Goal: Book appointment/travel/reservation

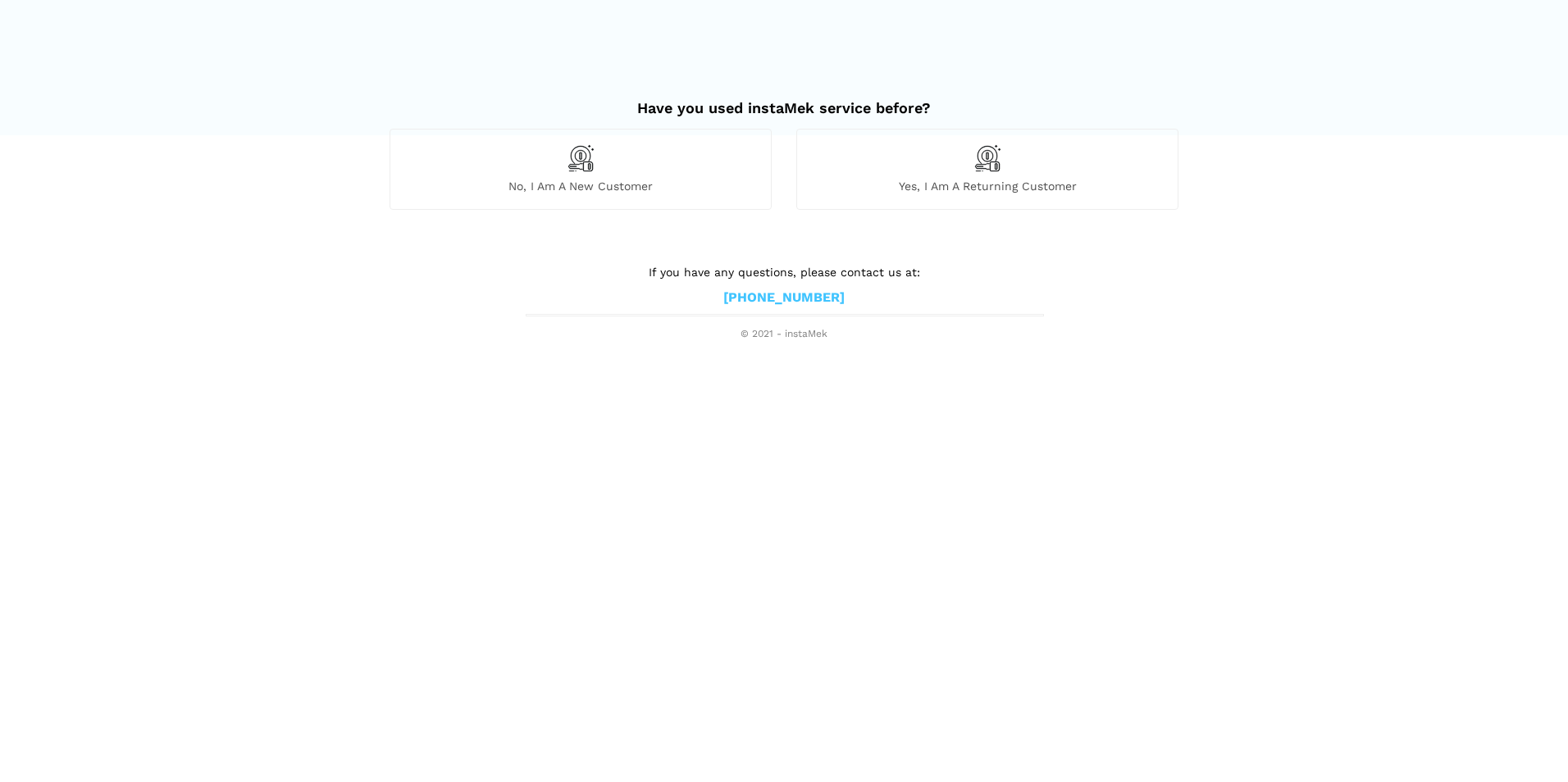
click at [943, 184] on span "Yes, I am a returning customer" at bounding box center [987, 186] width 381 height 15
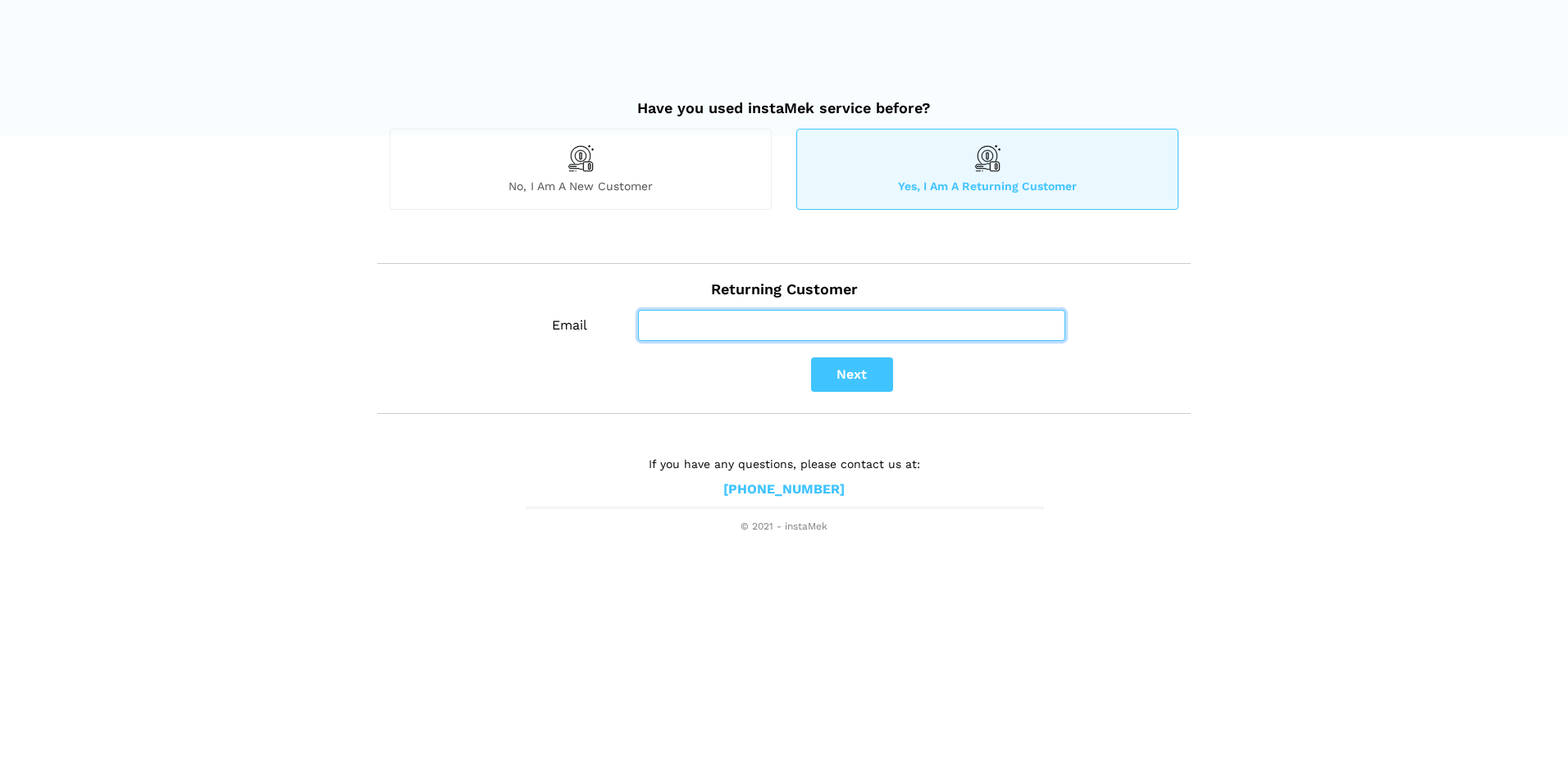
click at [847, 314] on input "Email" at bounding box center [851, 325] width 427 height 31
type input "[EMAIL_ADDRESS][DOMAIN_NAME]"
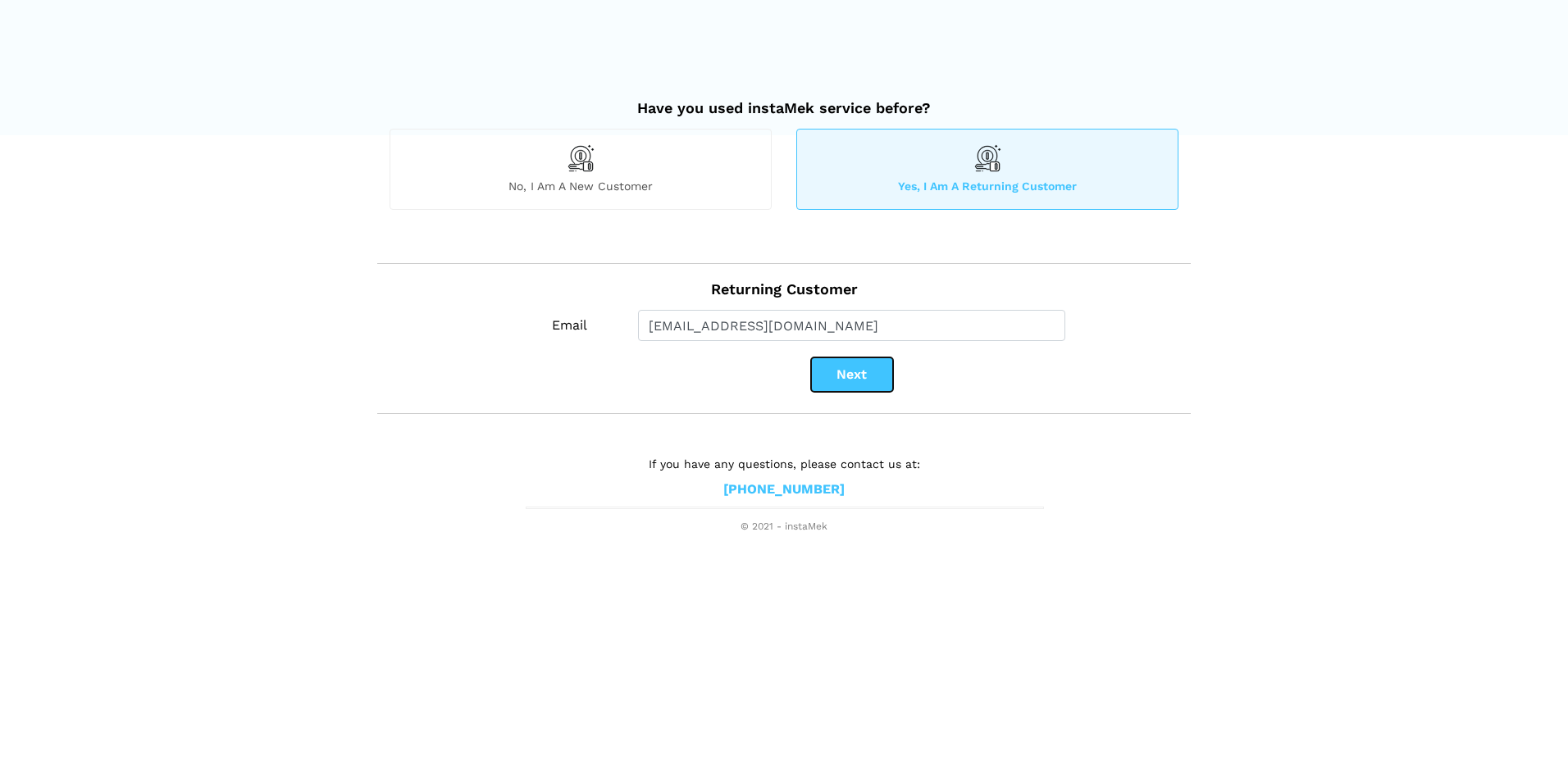
click at [838, 381] on button "Next" at bounding box center [852, 375] width 82 height 34
click at [977, 158] on img at bounding box center [987, 158] width 28 height 28
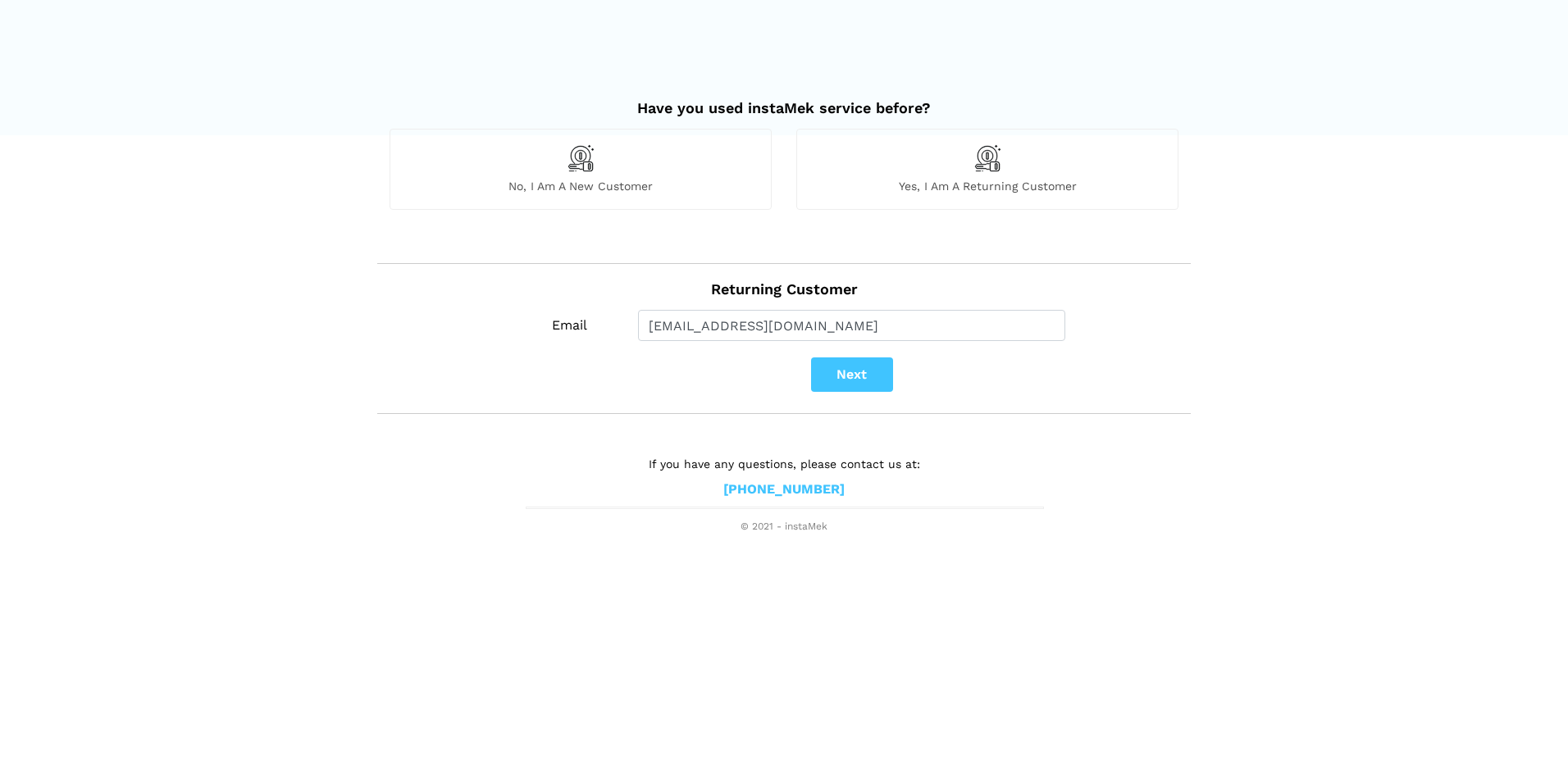
click at [977, 162] on img at bounding box center [987, 158] width 28 height 28
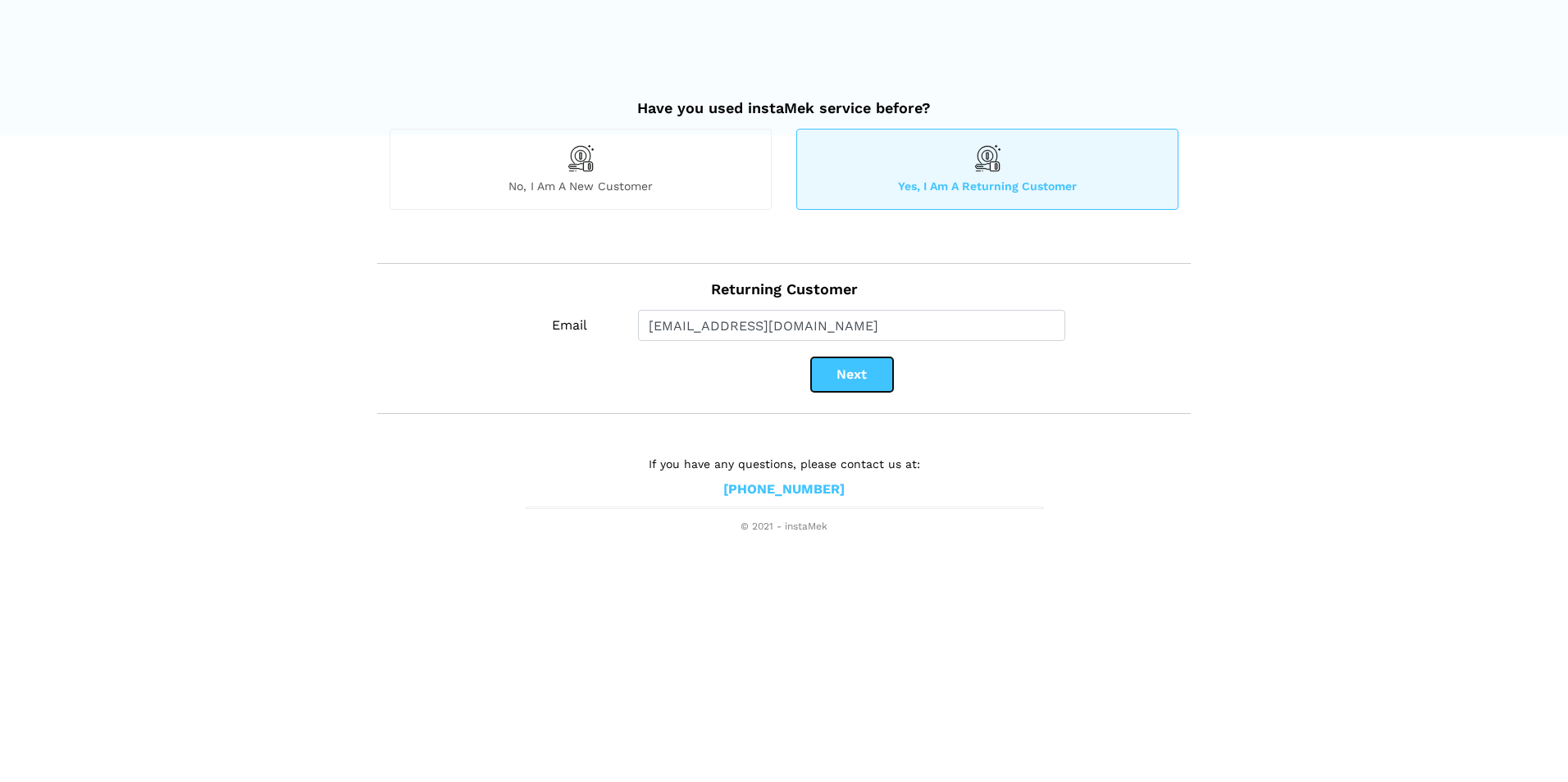
click at [861, 381] on button "Next" at bounding box center [852, 375] width 82 height 34
click at [839, 364] on button "Next" at bounding box center [852, 375] width 82 height 34
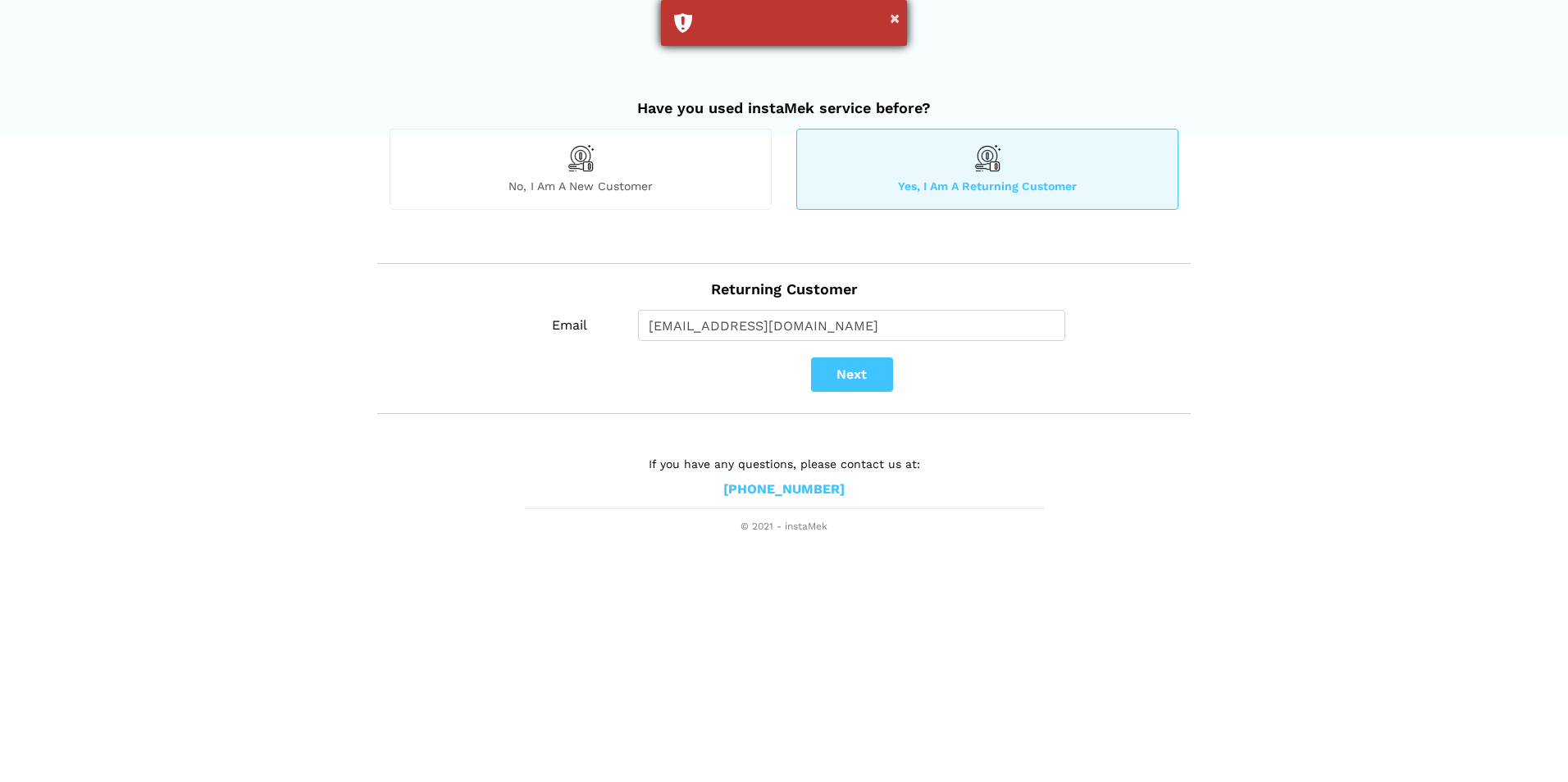
click at [798, 40] on div "×" at bounding box center [783, 23] width 246 height 46
click at [642, 170] on div "No, I am a new customer" at bounding box center [580, 169] width 382 height 80
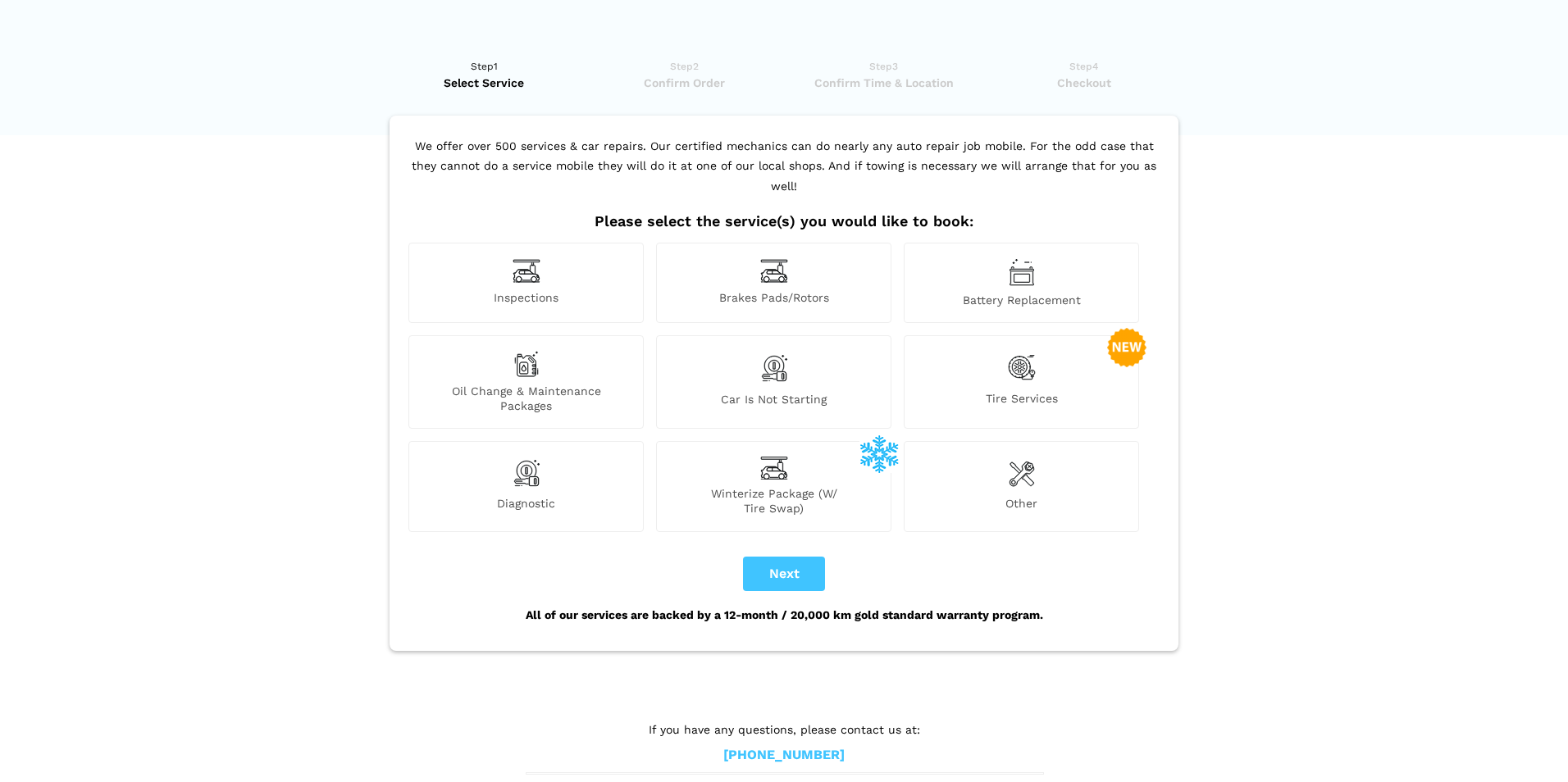
click at [538, 264] on div "Inspections" at bounding box center [526, 283] width 235 height 80
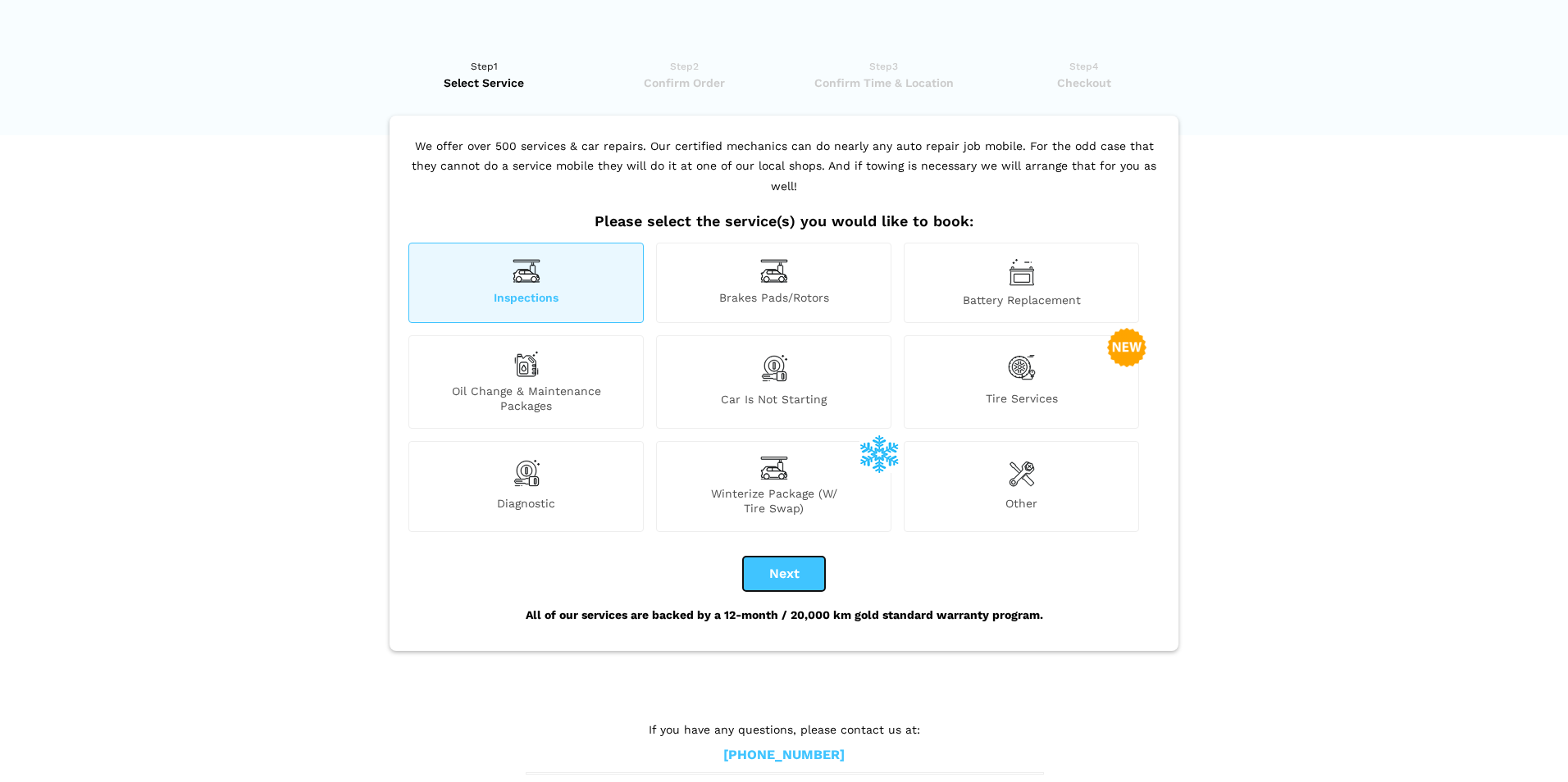
click at [777, 557] on button "Next" at bounding box center [784, 573] width 82 height 34
checkbox input "true"
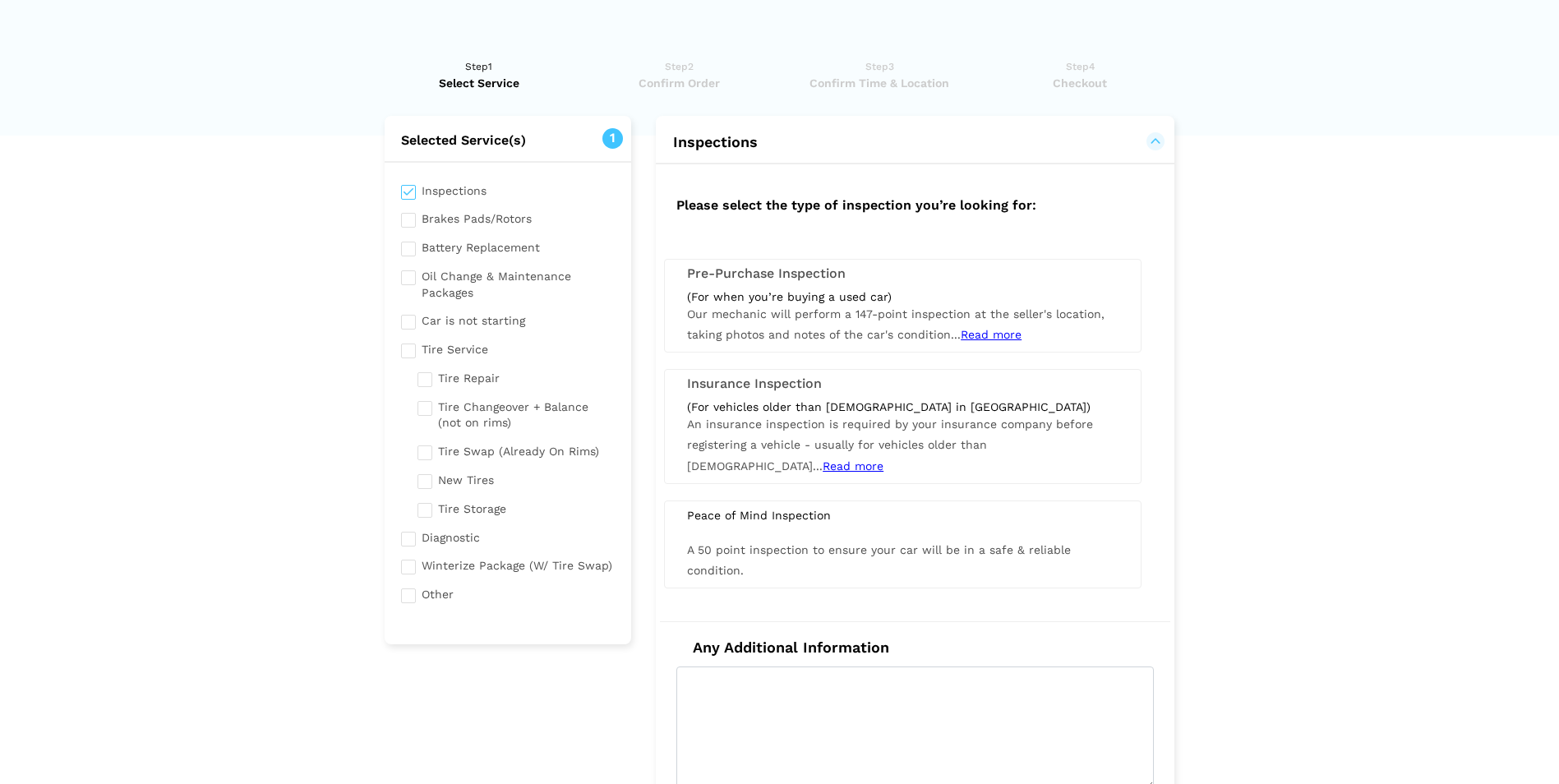
click at [963, 335] on span "Read more" at bounding box center [991, 334] width 61 height 13
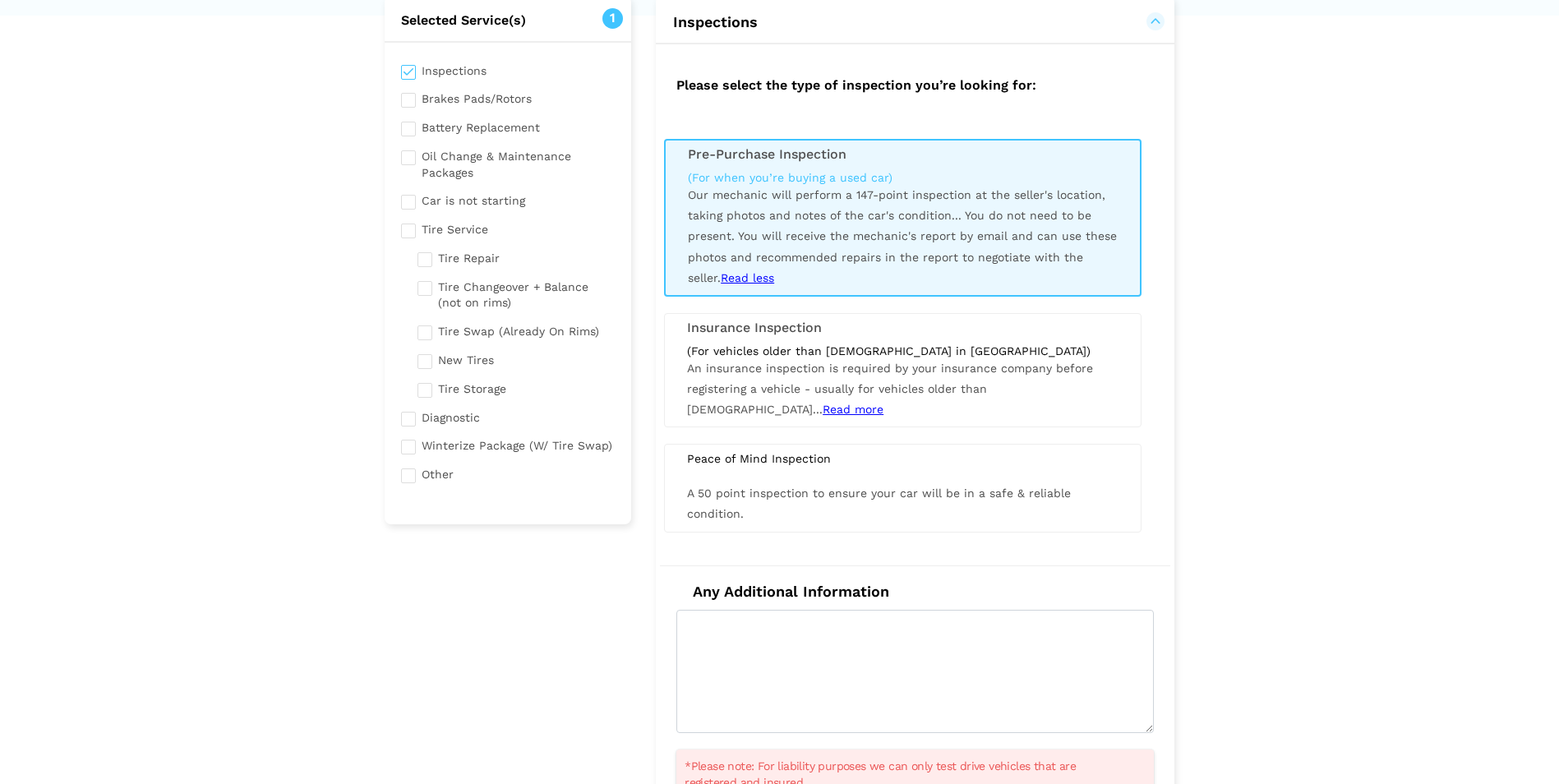
scroll to position [82, 0]
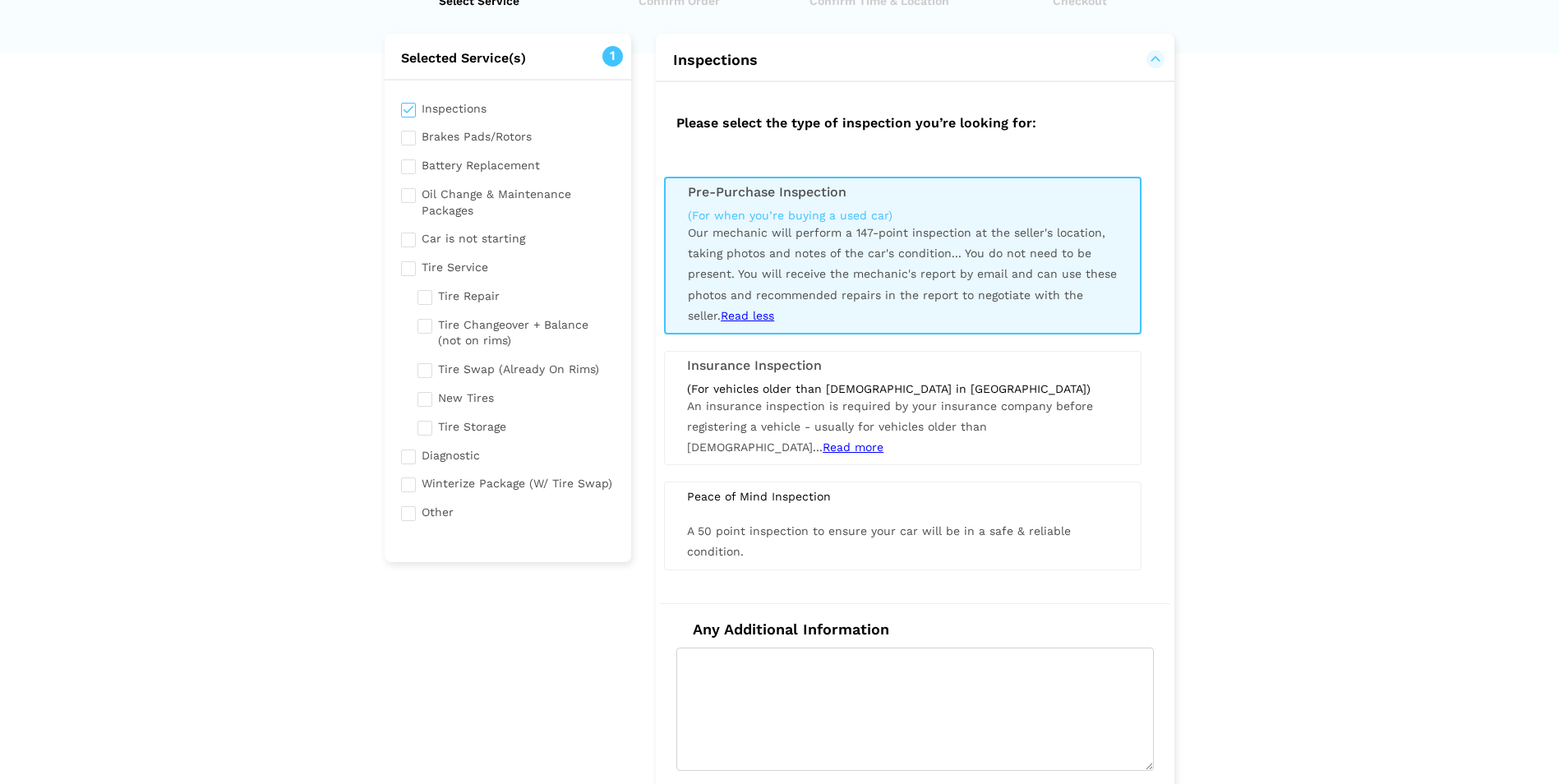
click at [783, 415] on div "(For vehicles older than [DEMOGRAPHIC_DATA] in [GEOGRAPHIC_DATA]) An insurance …" at bounding box center [903, 420] width 456 height 77
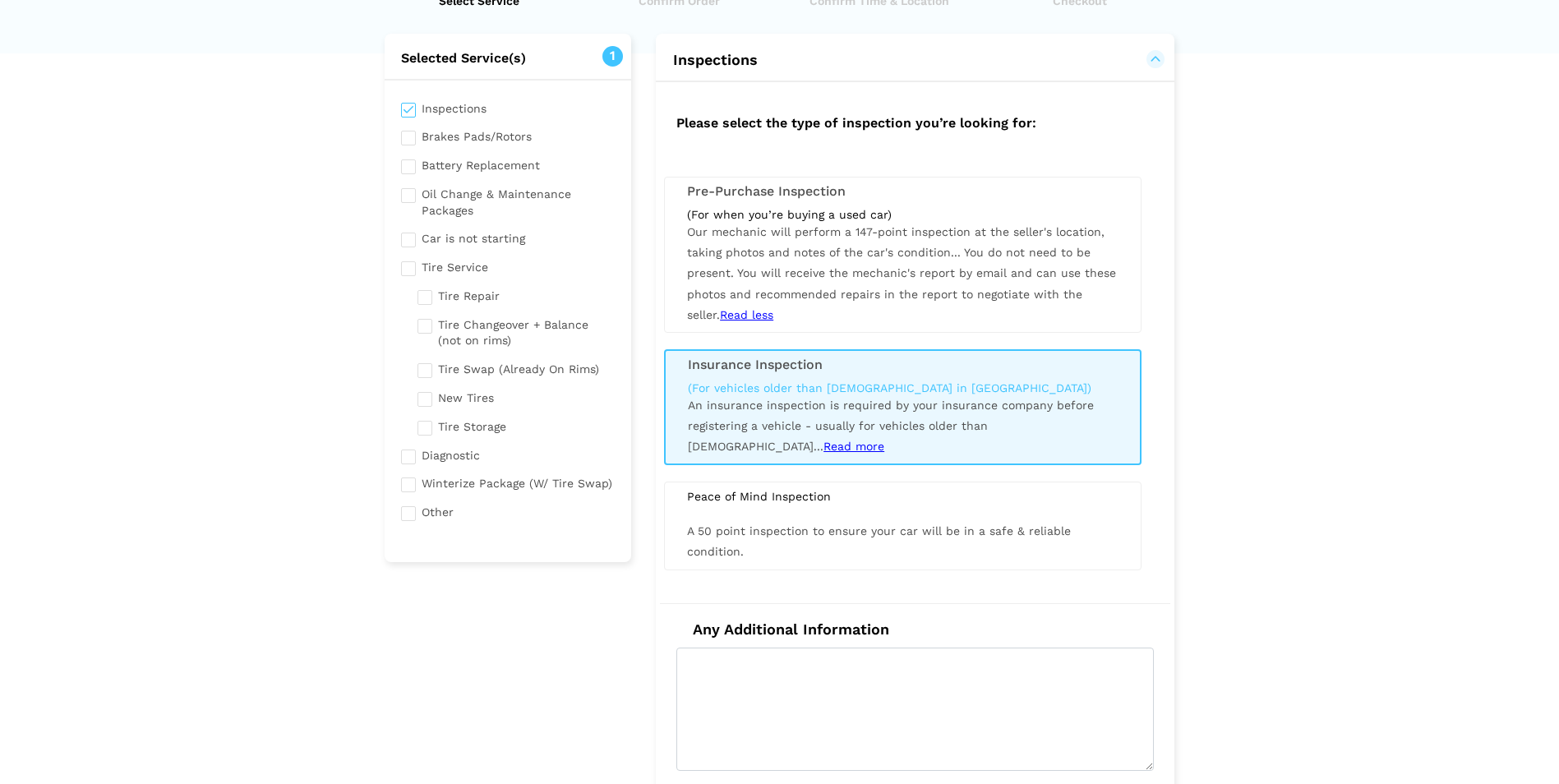
click at [843, 256] on span "Our mechanic will perform a 147-point inspection at the seller's location, taki…" at bounding box center [902, 273] width 429 height 96
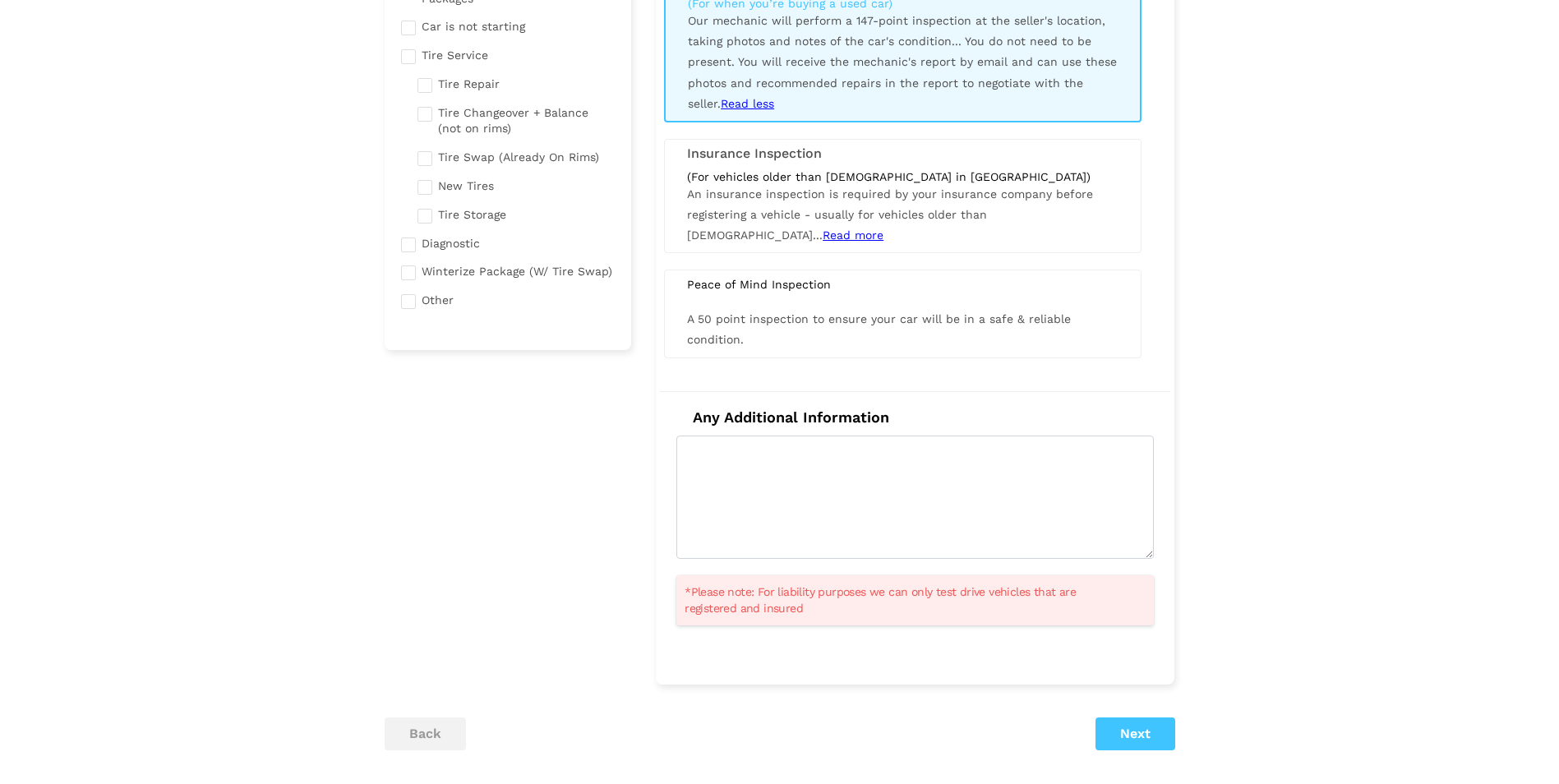
scroll to position [451, 0]
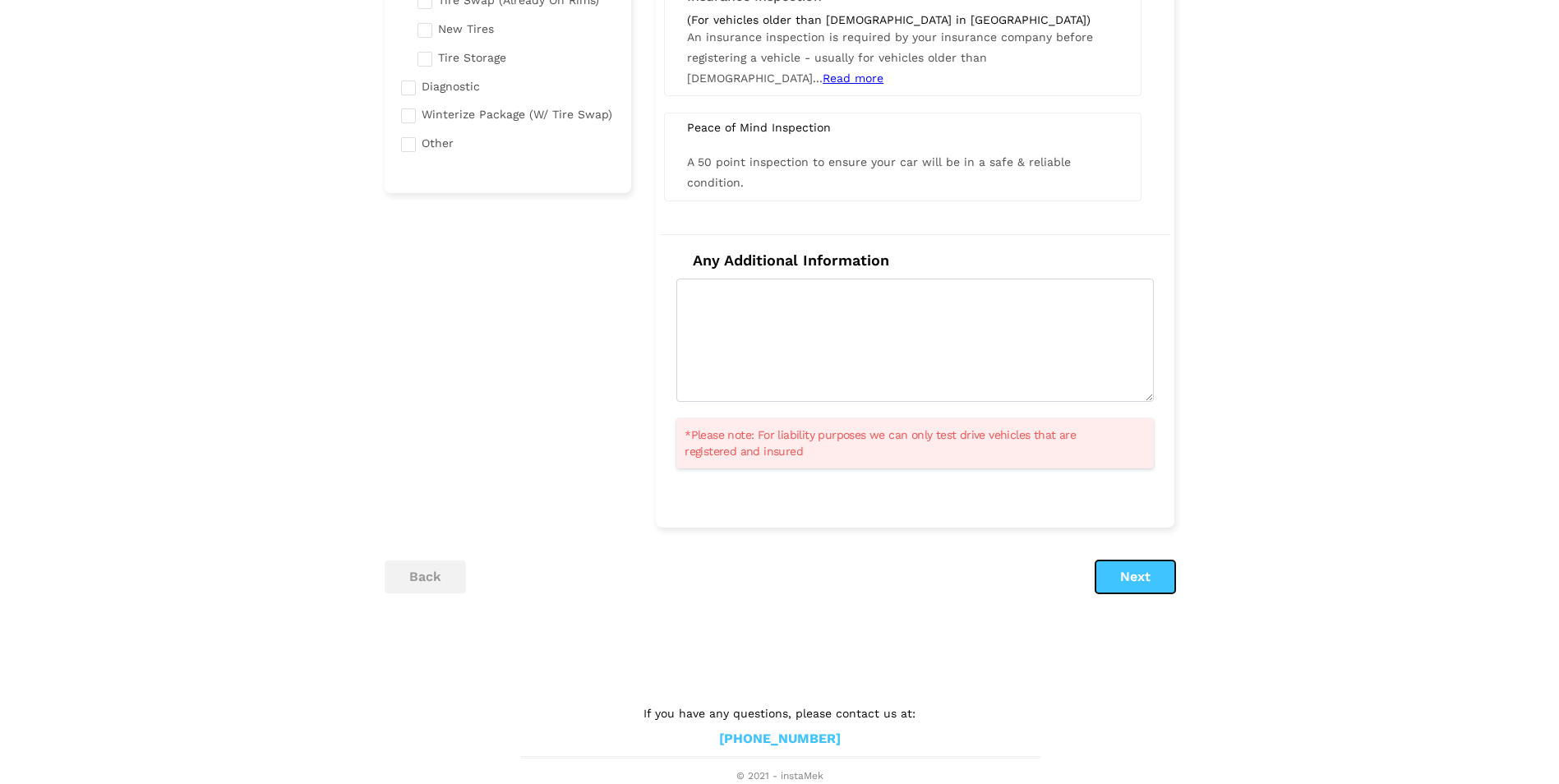
click at [1145, 582] on button "Next" at bounding box center [1135, 576] width 80 height 33
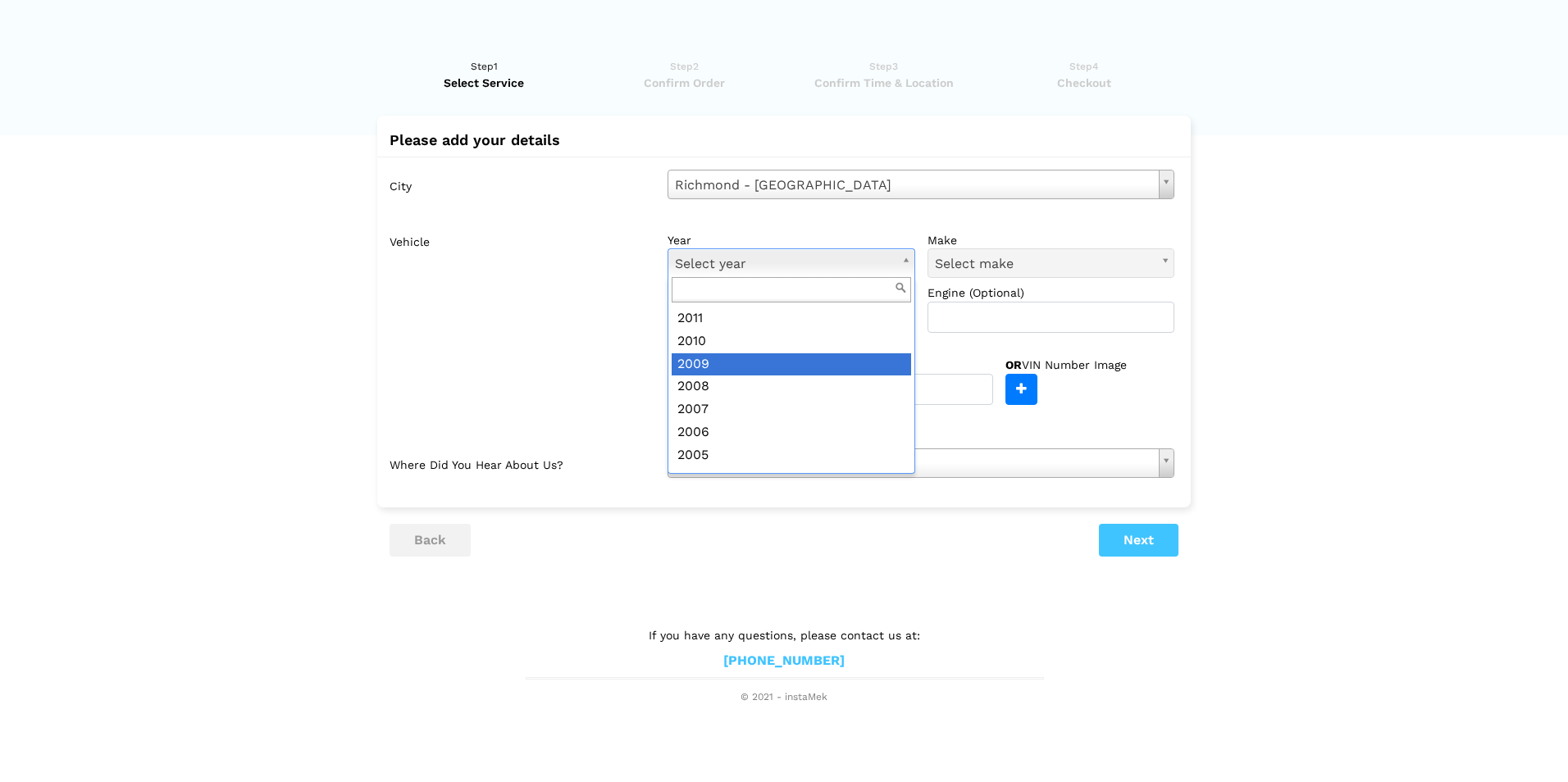
scroll to position [356, 0]
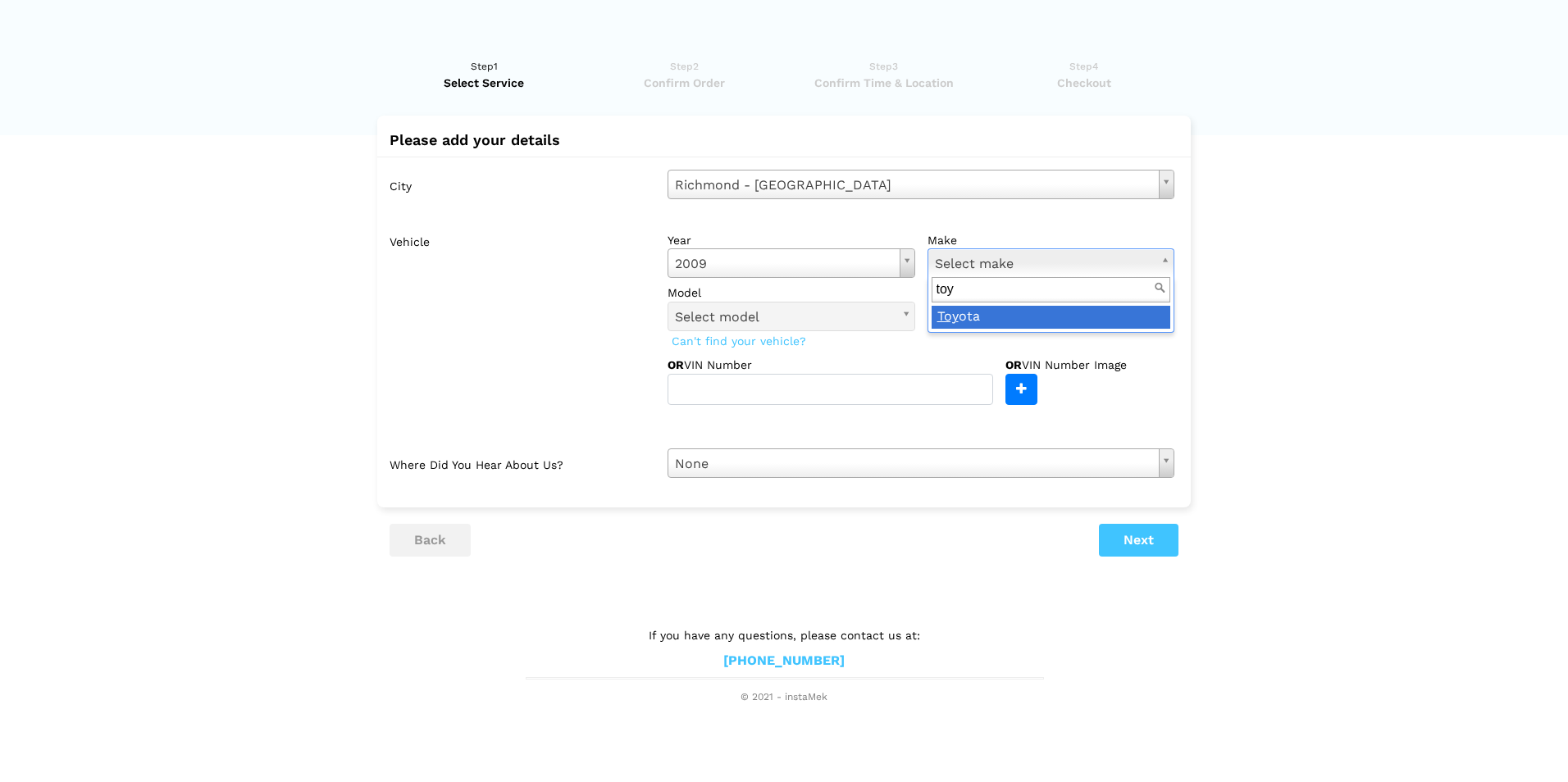
type input "toy"
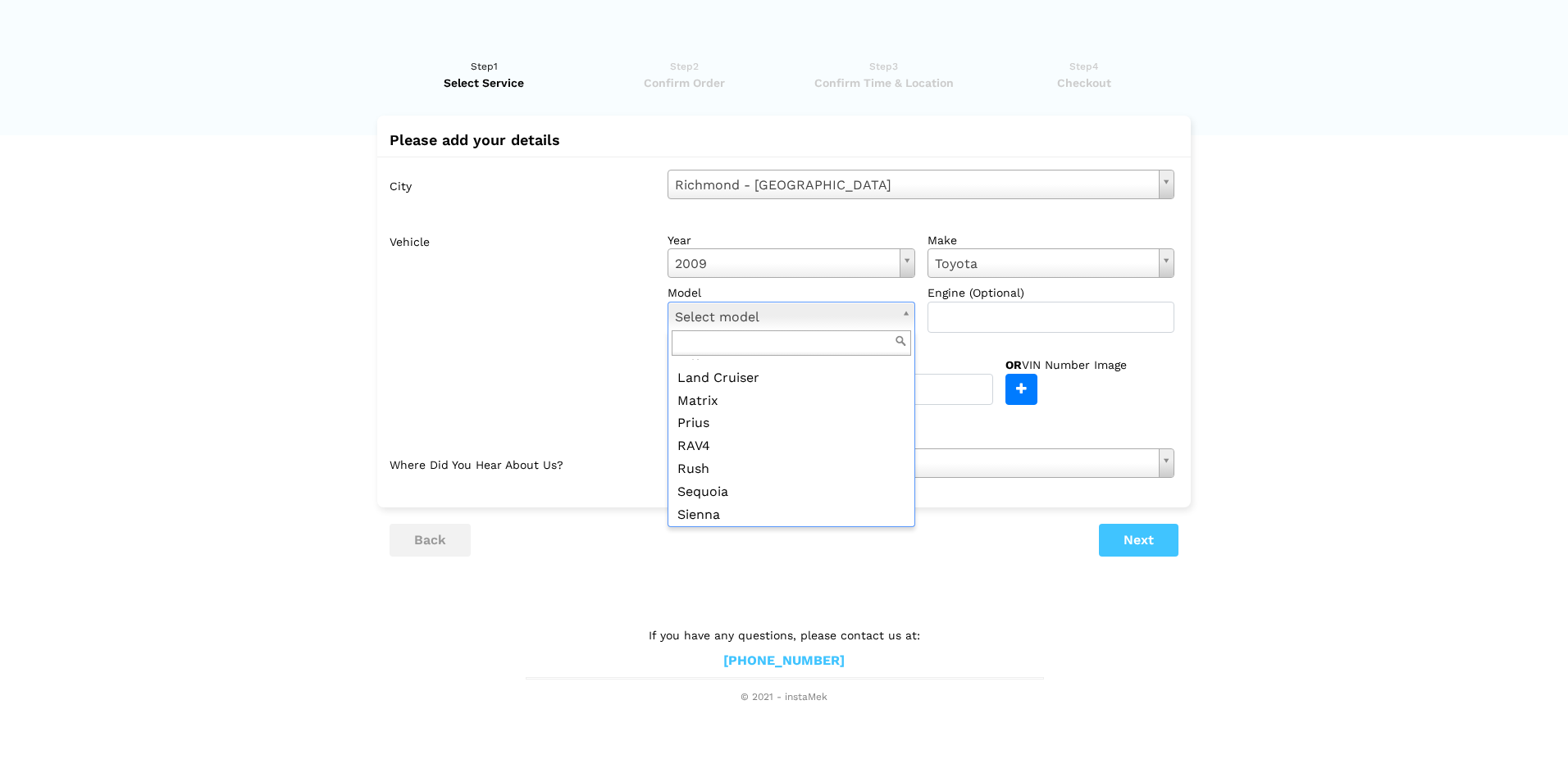
scroll to position [256, 0]
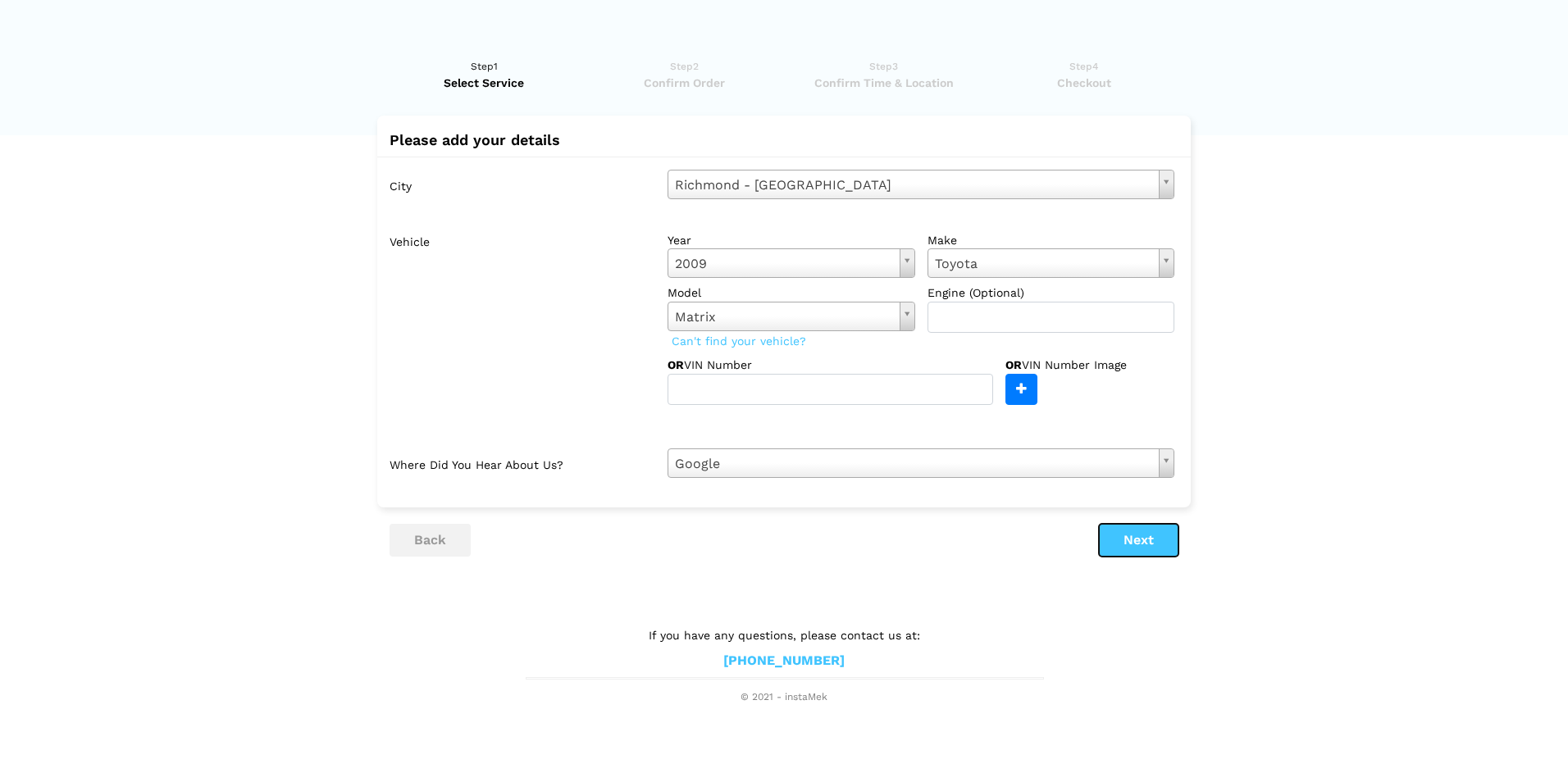
click at [1123, 540] on button "Next" at bounding box center [1138, 540] width 80 height 33
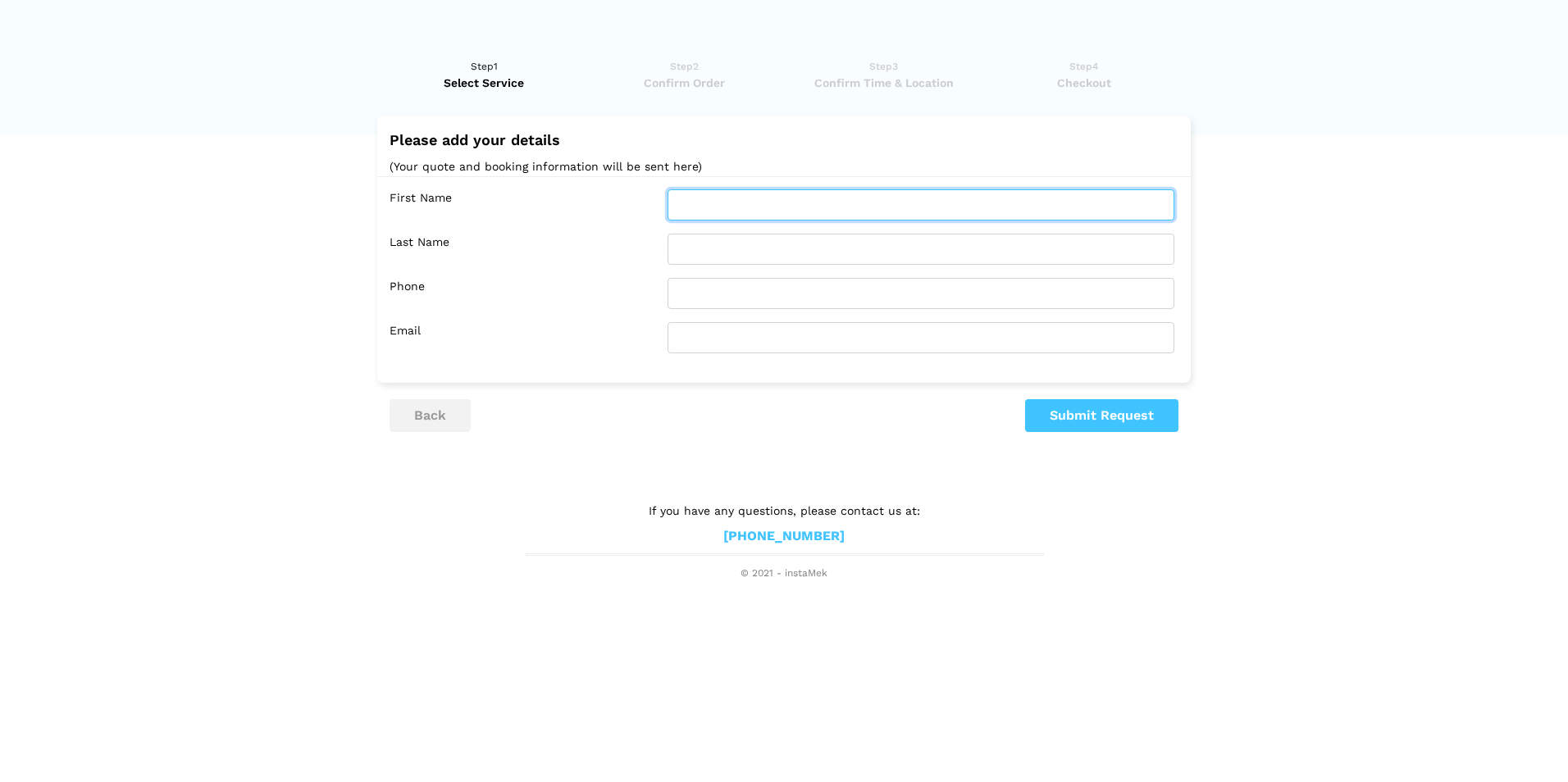
click at [697, 208] on input "text" at bounding box center [921, 204] width 507 height 31
type input "[PERSON_NAME]"
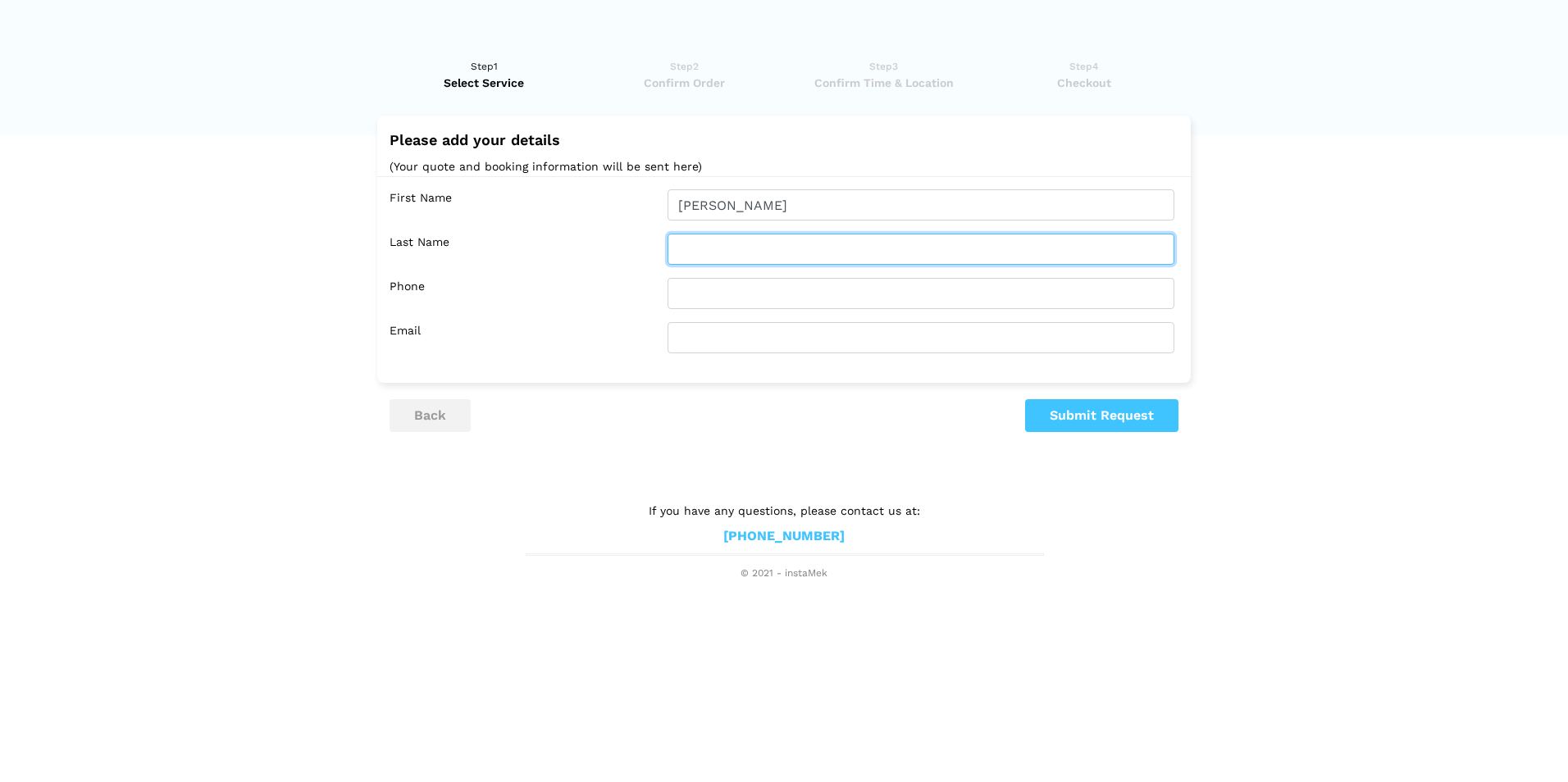
type input "[DATE]"
type input "8329466716"
type input "[EMAIL_ADDRESS][DOMAIN_NAME]"
